Goal: Task Accomplishment & Management: Manage account settings

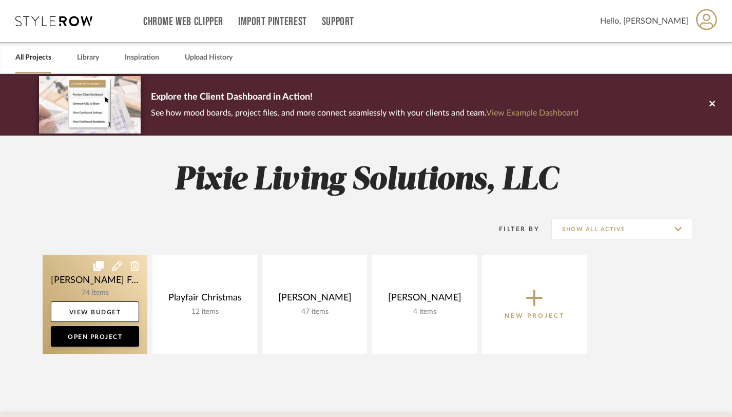
click at [108, 288] on link at bounding box center [95, 304] width 105 height 99
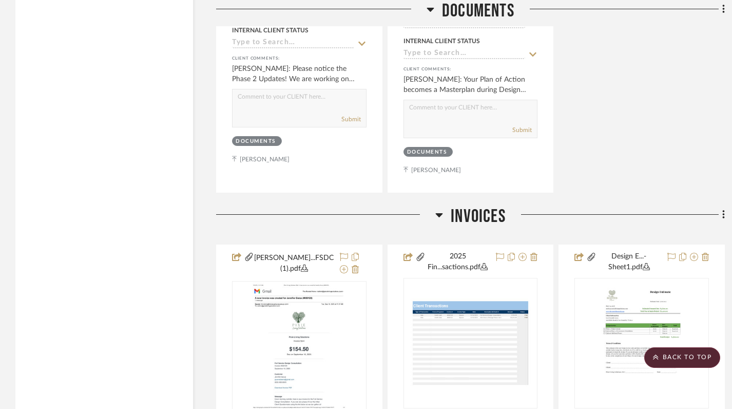
scroll to position [12780, 0]
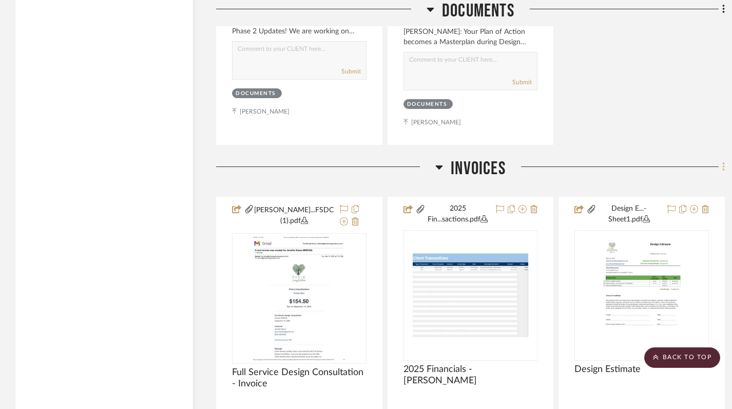
click at [724, 162] on icon at bounding box center [724, 166] width 2 height 9
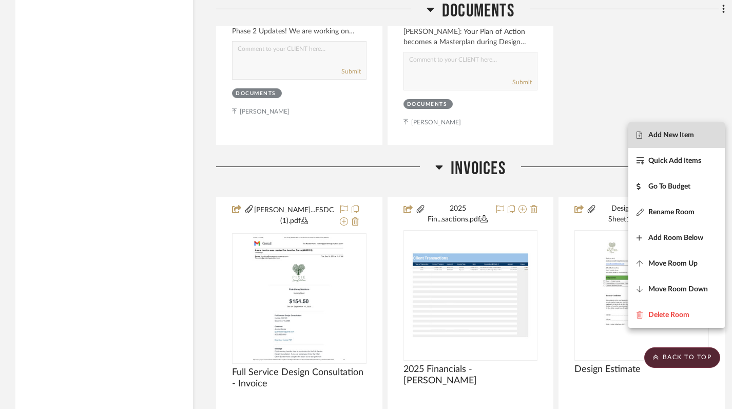
click at [694, 136] on span "Add New Item" at bounding box center [672, 135] width 46 height 9
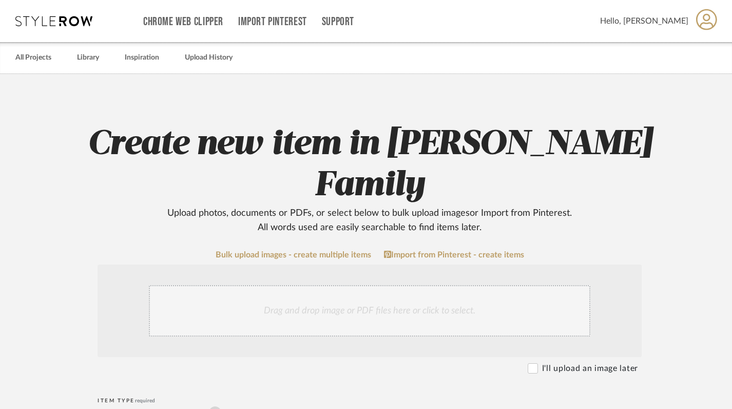
click at [216, 406] on input "Site Photo or PDF" at bounding box center [215, 412] width 12 height 12
radio input "true"
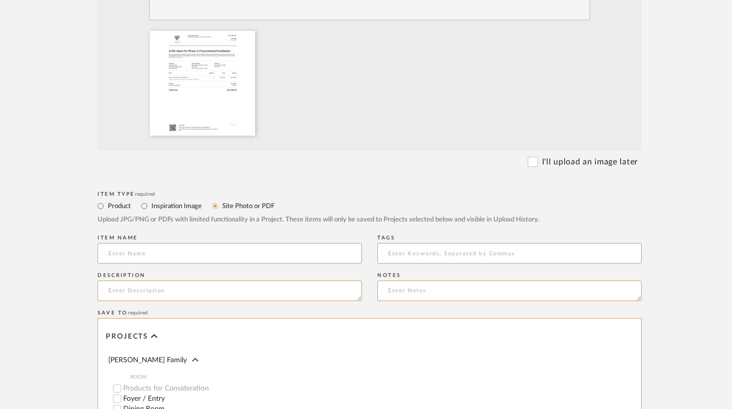
scroll to position [296, 0]
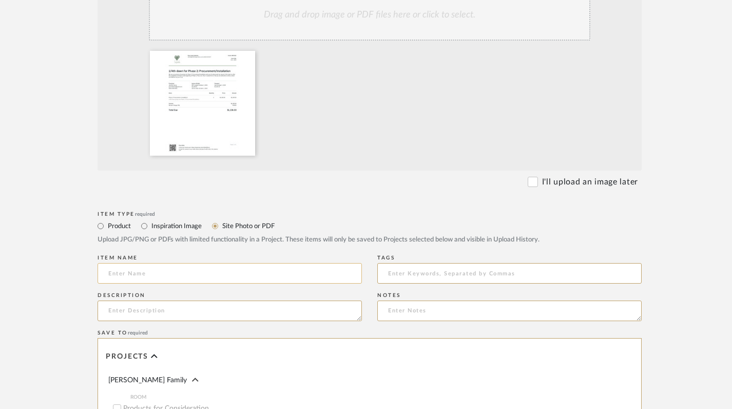
click at [179, 263] on input at bounding box center [230, 273] width 265 height 21
paste input "1/4th down for Phase 2: Procurement/Installation"
type input "1/4th down for Phase 2: Procurement/Installation"
click at [182, 300] on textarea at bounding box center [230, 310] width 265 height 21
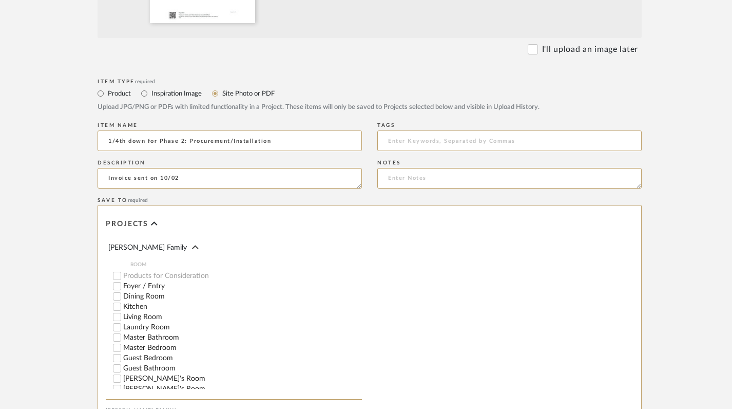
scroll to position [542, 0]
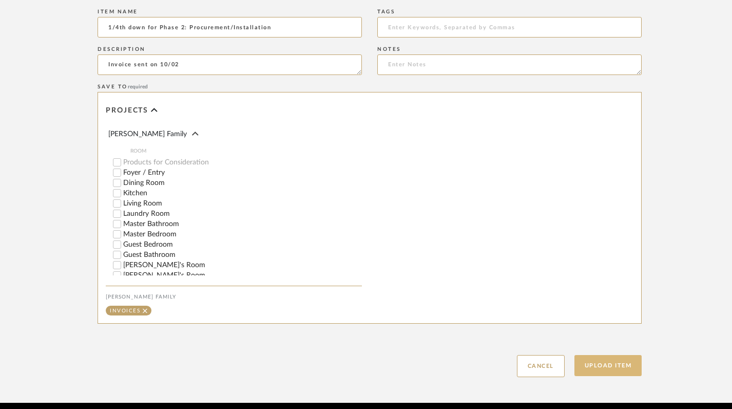
type textarea "Invoice sent on 10/02"
click at [600, 355] on button "Upload Item" at bounding box center [609, 365] width 68 height 21
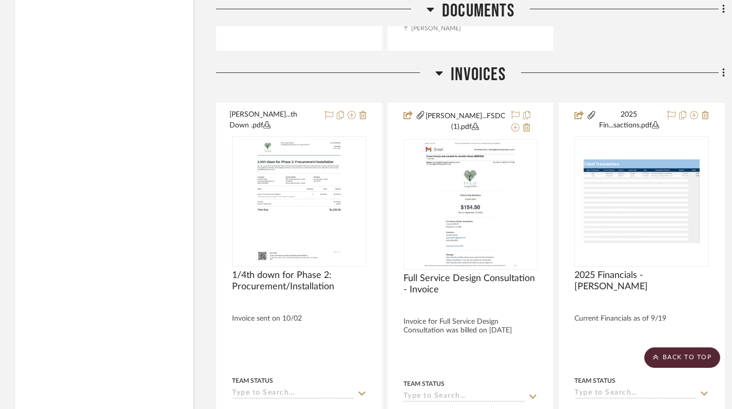
scroll to position [12993, 0]
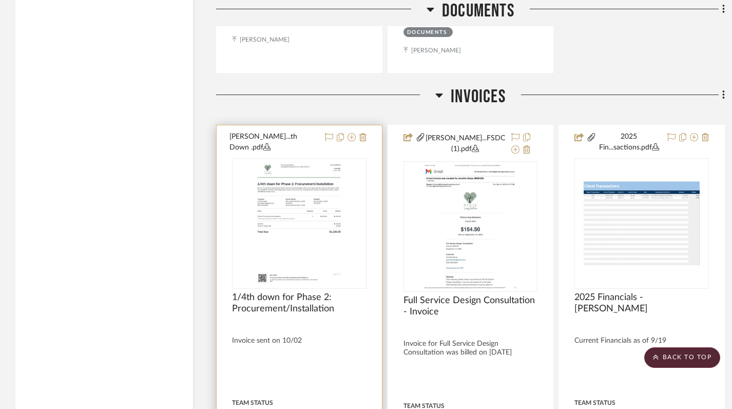
click at [0, 0] on img at bounding box center [0, 0] width 0 height 0
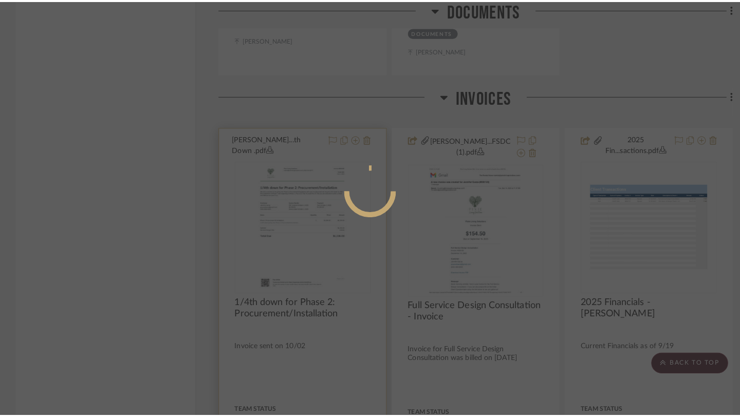
scroll to position [0, 0]
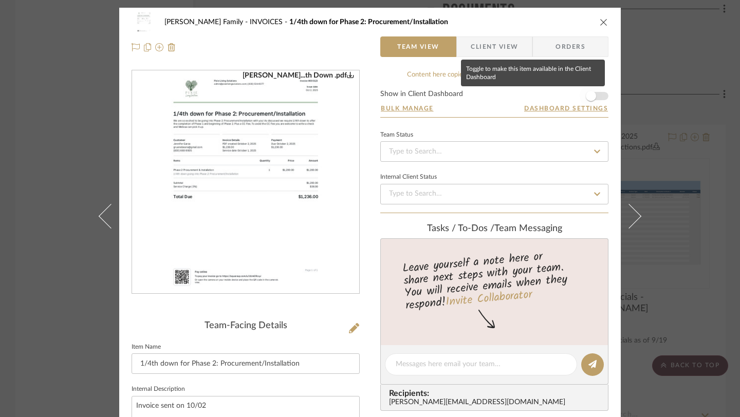
click at [588, 98] on span "button" at bounding box center [591, 96] width 10 height 10
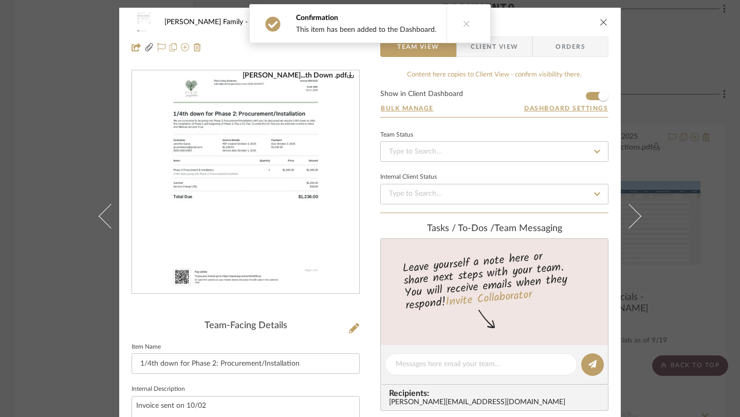
click at [602, 22] on icon "close" at bounding box center [603, 22] width 8 height 8
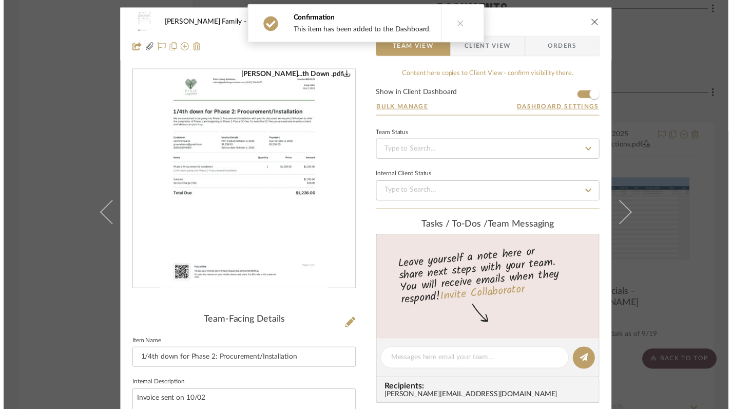
scroll to position [12993, 0]
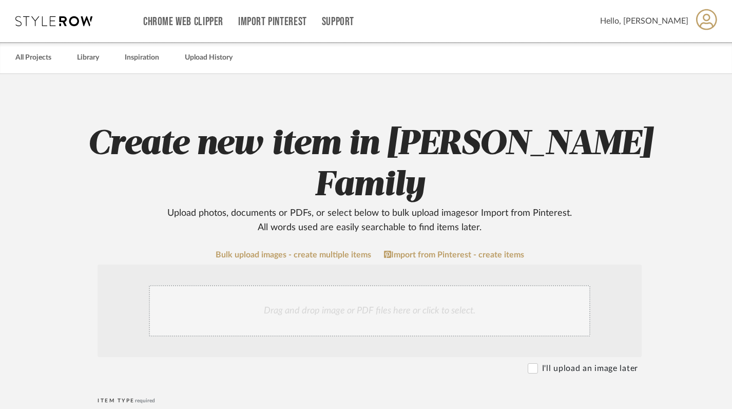
click at [68, 17] on icon at bounding box center [53, 21] width 77 height 10
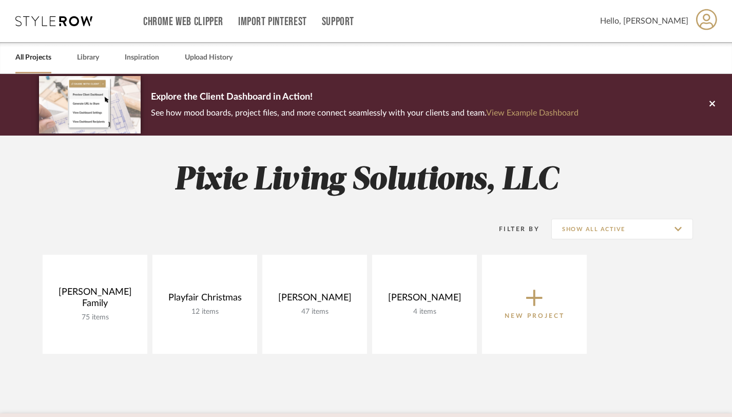
scroll to position [29, 0]
